Goal: Transaction & Acquisition: Book appointment/travel/reservation

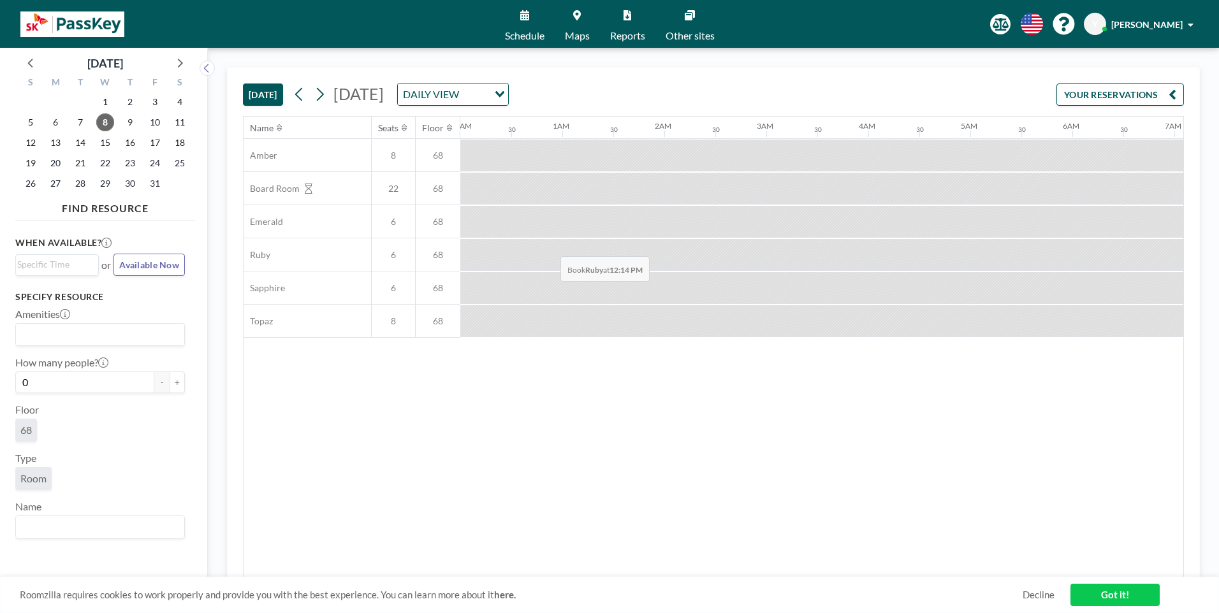
scroll to position [0, 1173]
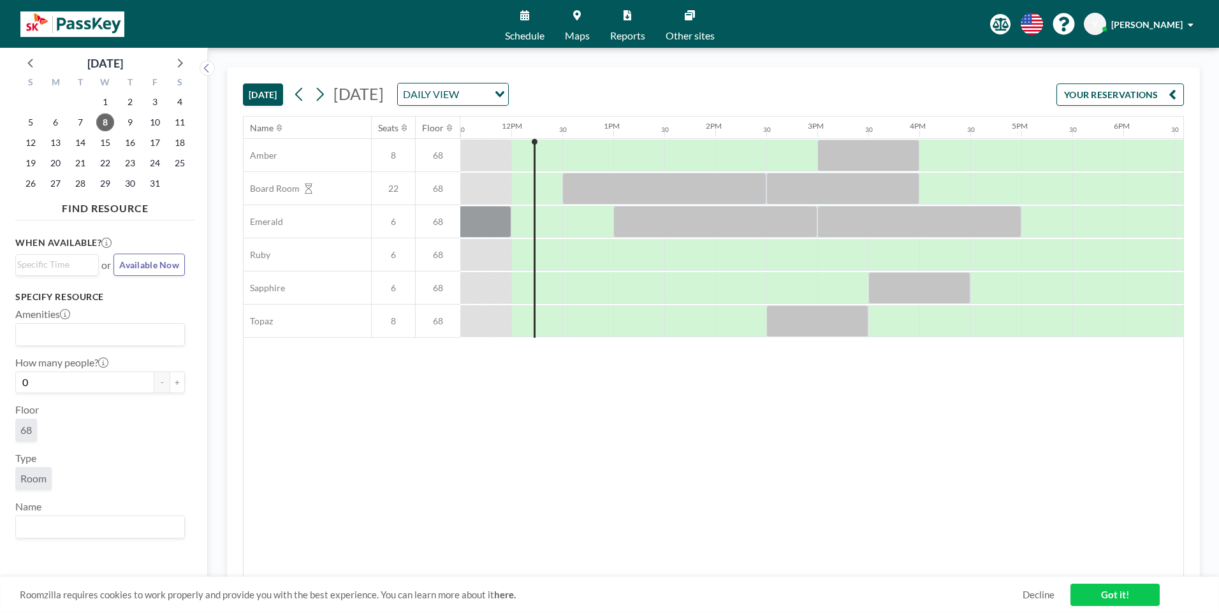
click at [269, 95] on button "[DATE]" at bounding box center [263, 95] width 40 height 22
click at [508, 104] on div "DAILY VIEW Loading..." at bounding box center [453, 95] width 110 height 22
click at [584, 135] on li "WEEKLY VIEW" at bounding box center [606, 135] width 109 height 18
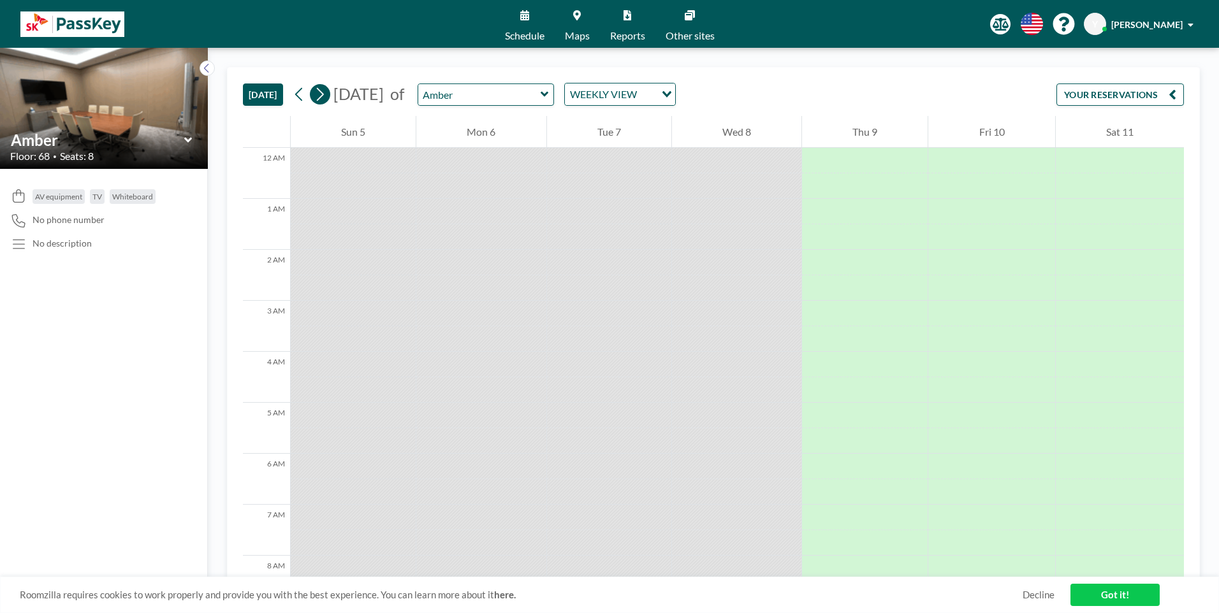
click at [322, 94] on icon at bounding box center [320, 94] width 12 height 19
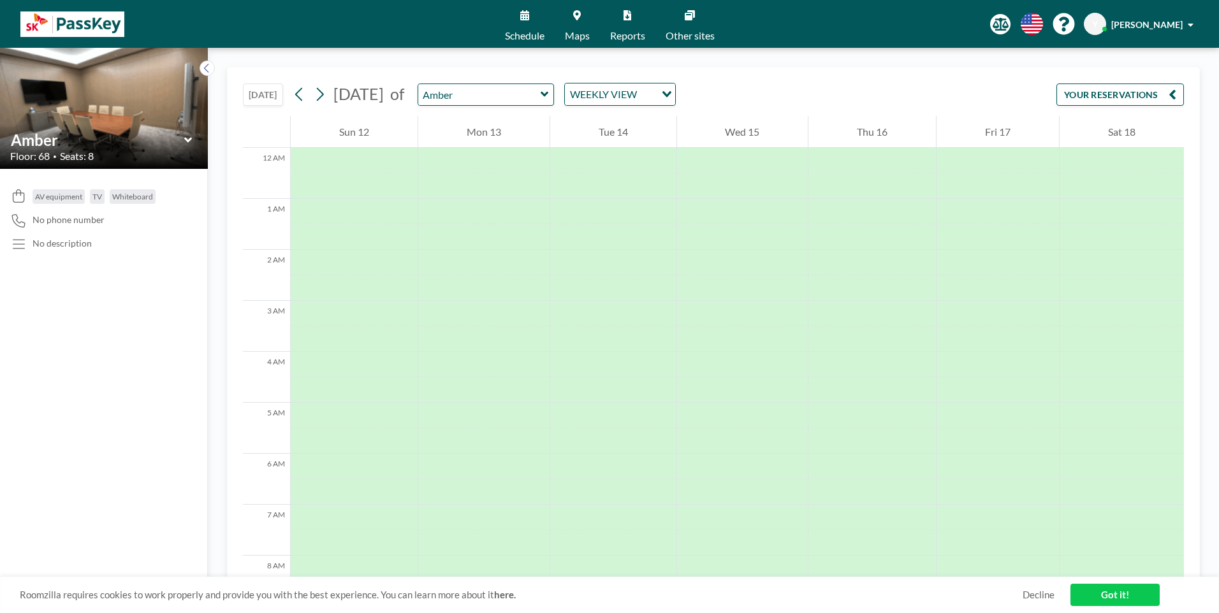
click at [645, 99] on div "WEEKLY VIEW" at bounding box center [610, 93] width 91 height 19
click at [633, 117] on li "DAILY VIEW" at bounding box center [667, 117] width 109 height 18
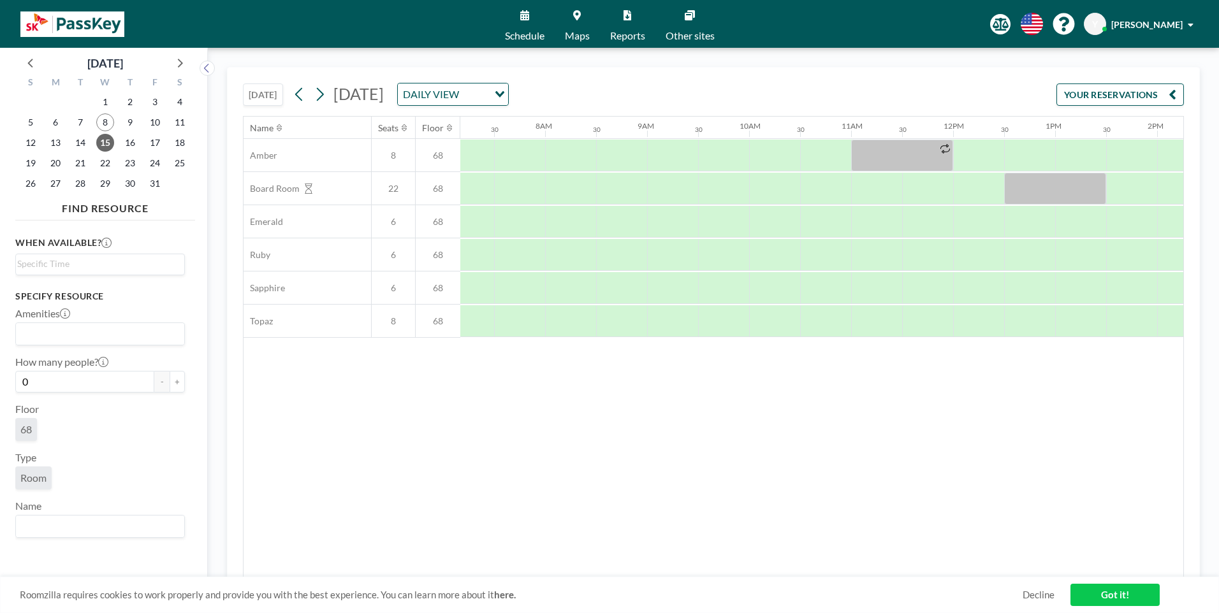
scroll to position [0, 765]
click at [324, 92] on icon at bounding box center [320, 94] width 7 height 13
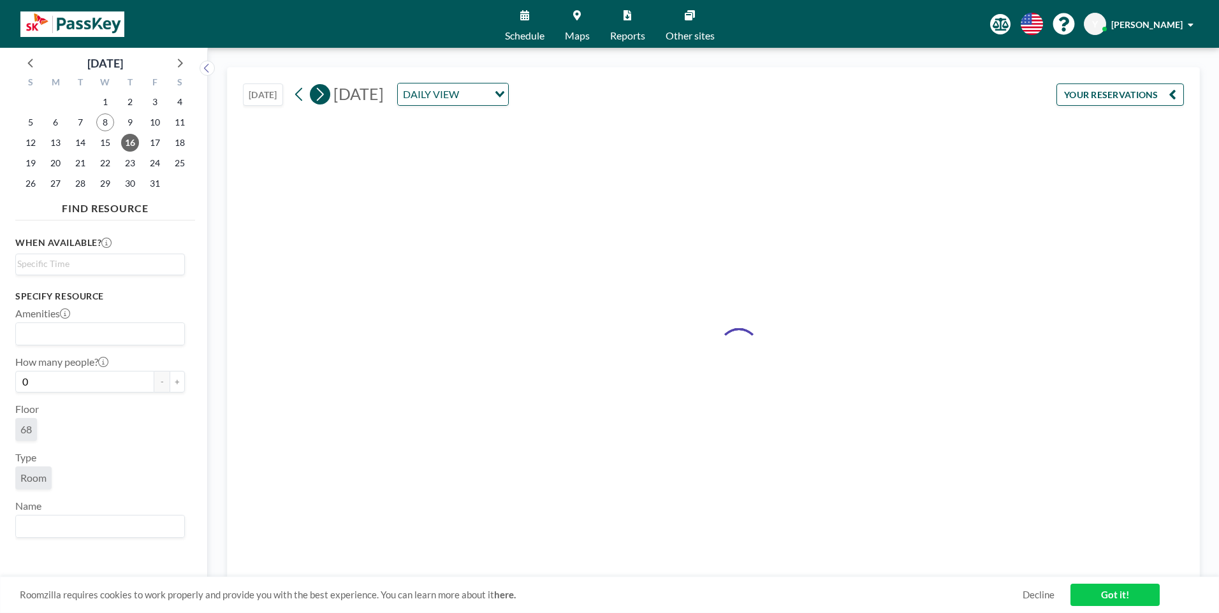
click at [324, 92] on icon at bounding box center [320, 94] width 7 height 13
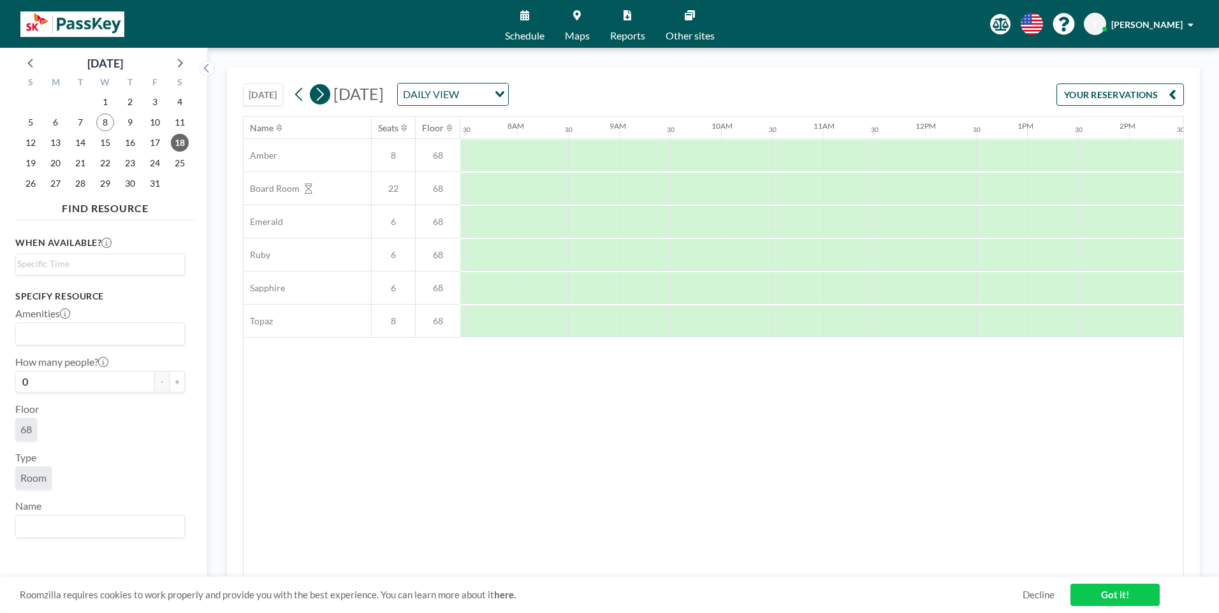
click at [324, 92] on icon at bounding box center [320, 94] width 7 height 13
click at [302, 95] on icon at bounding box center [299, 94] width 12 height 19
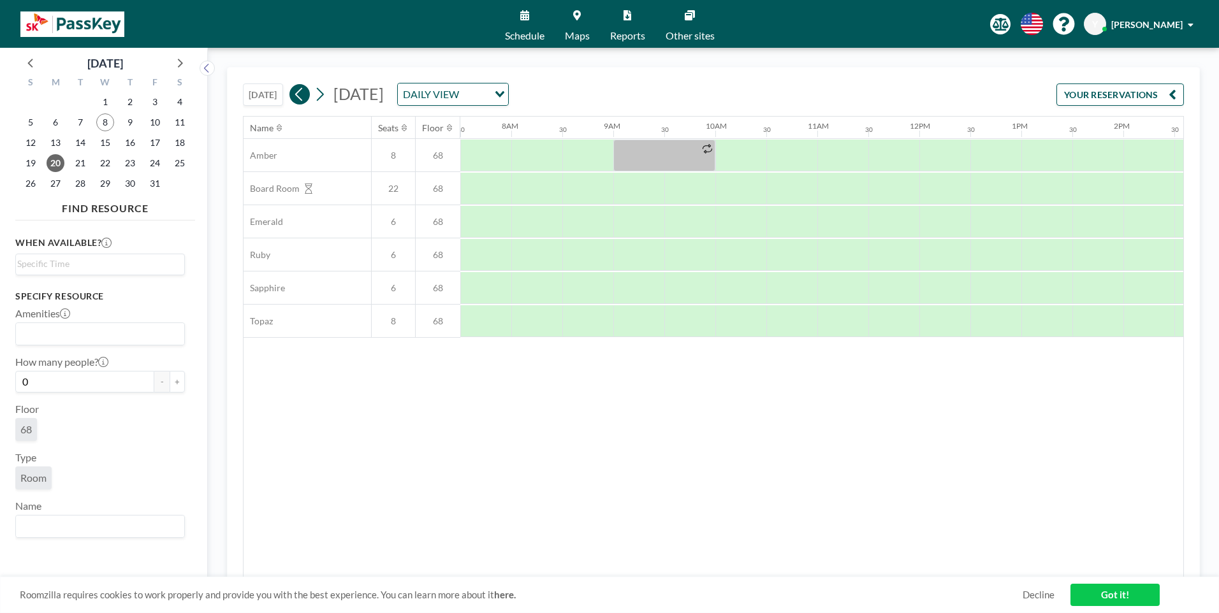
click at [302, 95] on icon at bounding box center [299, 94] width 12 height 19
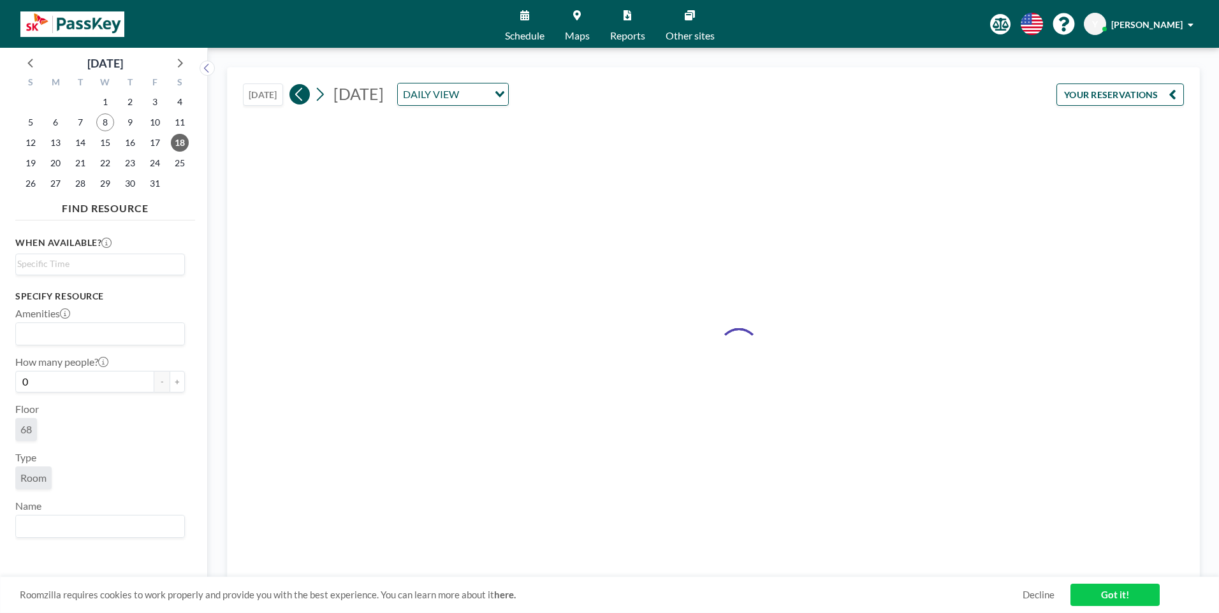
click at [302, 95] on icon at bounding box center [299, 94] width 12 height 19
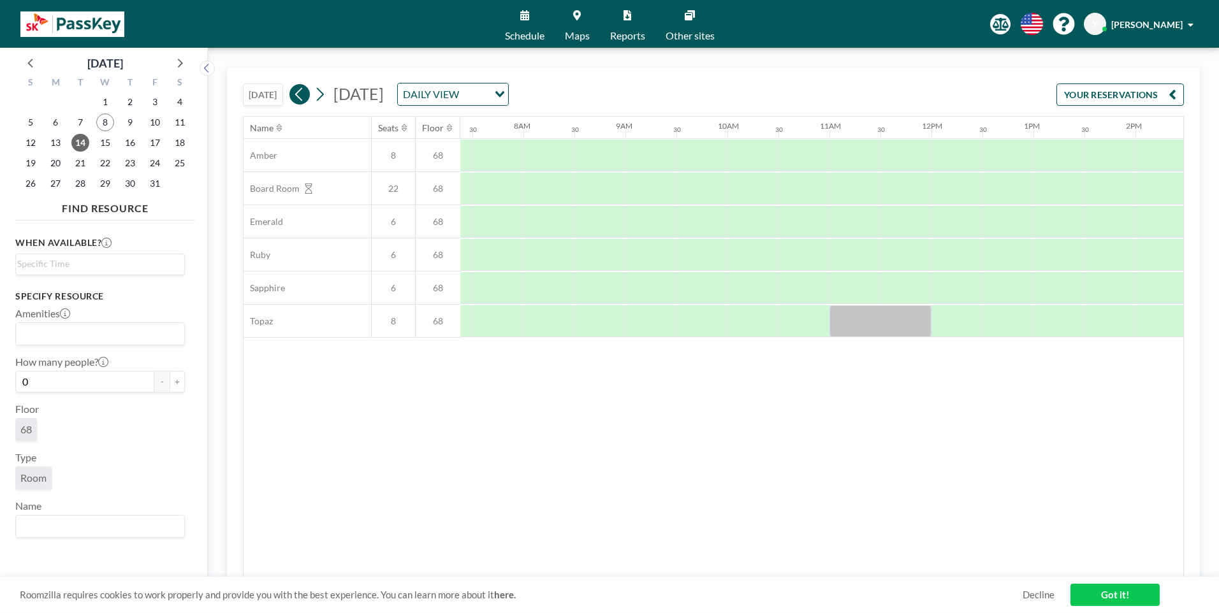
scroll to position [0, 765]
click at [398, 245] on div "6" at bounding box center [393, 254] width 45 height 33
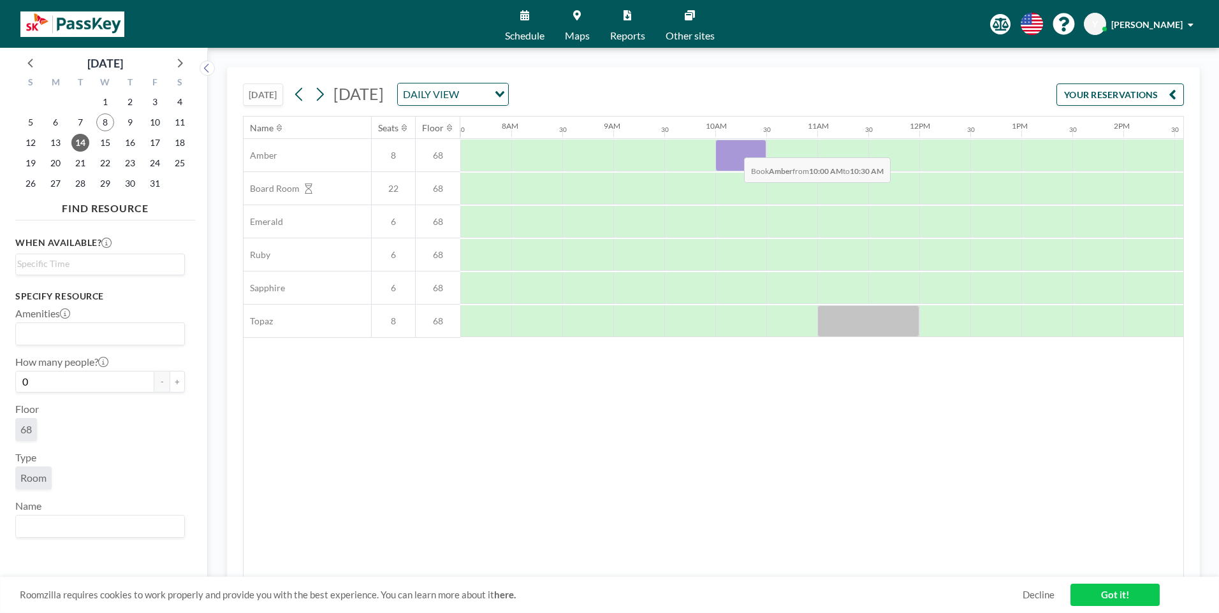
click at [734, 148] on div at bounding box center [740, 156] width 51 height 32
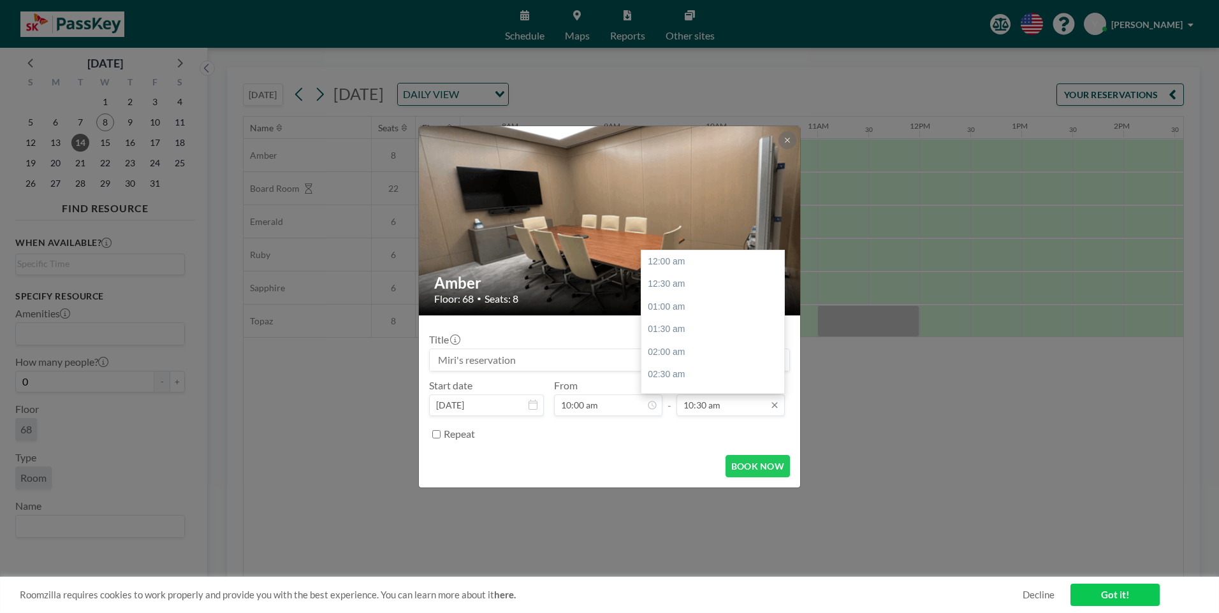
scroll to position [476, 0]
click at [711, 406] on input "10:30 am" at bounding box center [730, 406] width 108 height 22
click at [666, 282] on div "11:00 am" at bounding box center [715, 284] width 149 height 23
type input "11:00 am"
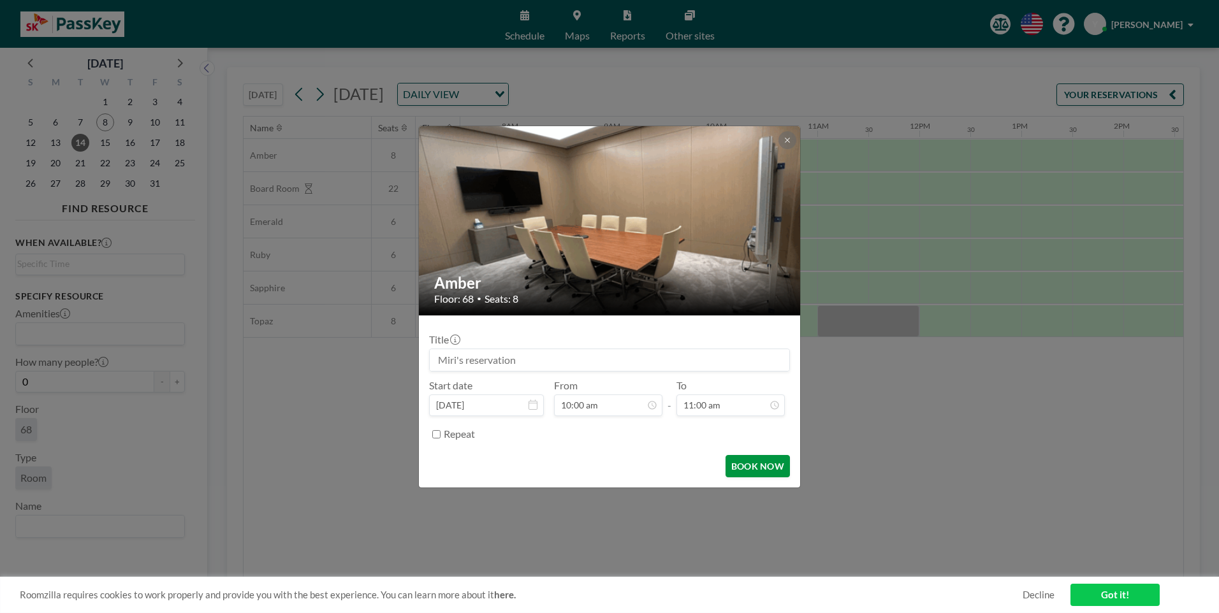
scroll to position [499, 0]
click at [766, 470] on button "BOOK NOW" at bounding box center [757, 466] width 64 height 22
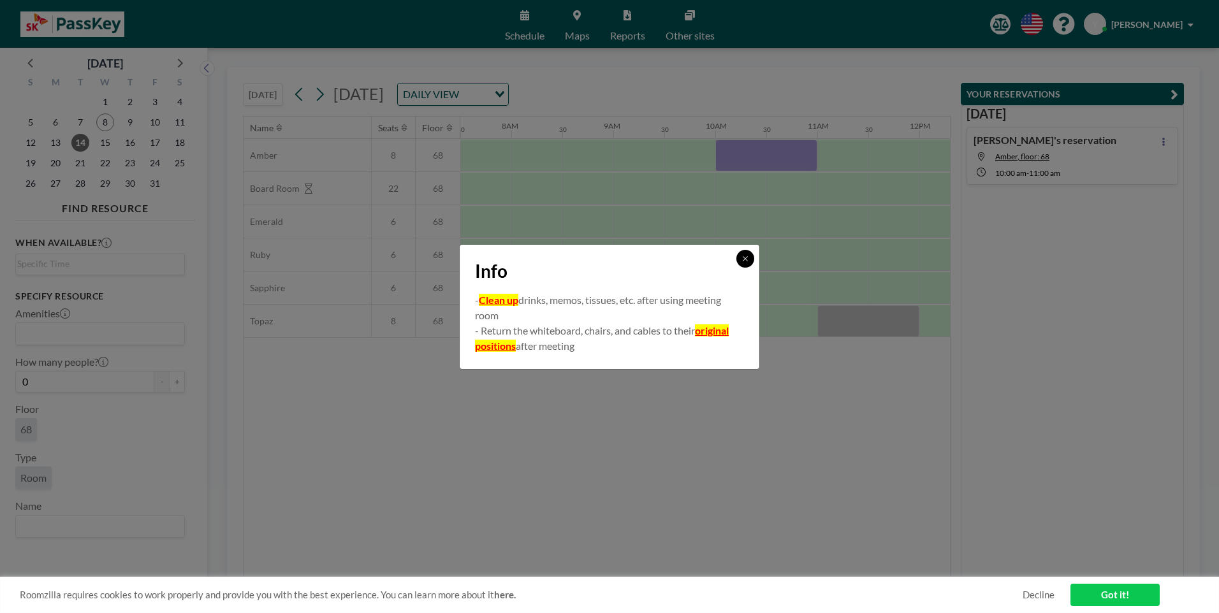
click at [745, 258] on icon at bounding box center [745, 258] width 4 height 4
